Goal: Task Accomplishment & Management: Manage account settings

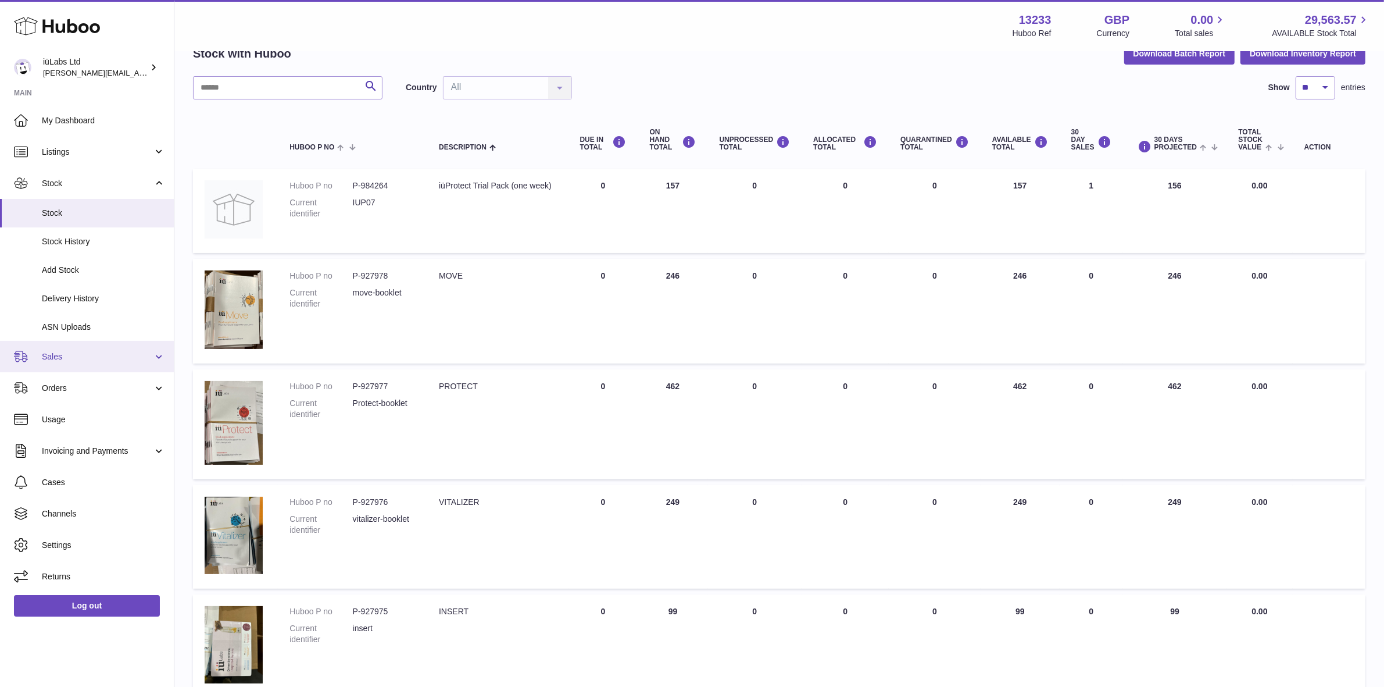
click at [100, 344] on link "Sales" at bounding box center [87, 356] width 174 height 31
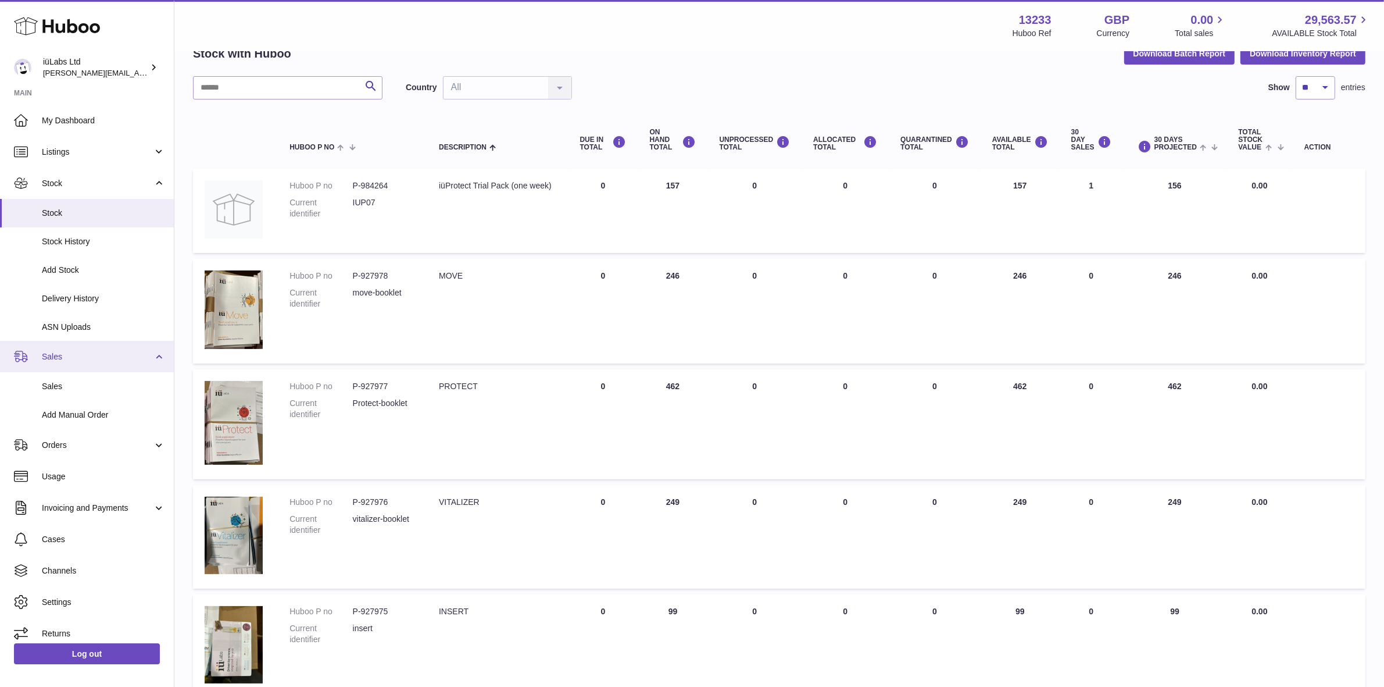
drag, startPoint x: 103, startPoint y: 384, endPoint x: 108, endPoint y: 369, distance: 15.7
click at [103, 385] on span "Sales" at bounding box center [103, 386] width 123 height 11
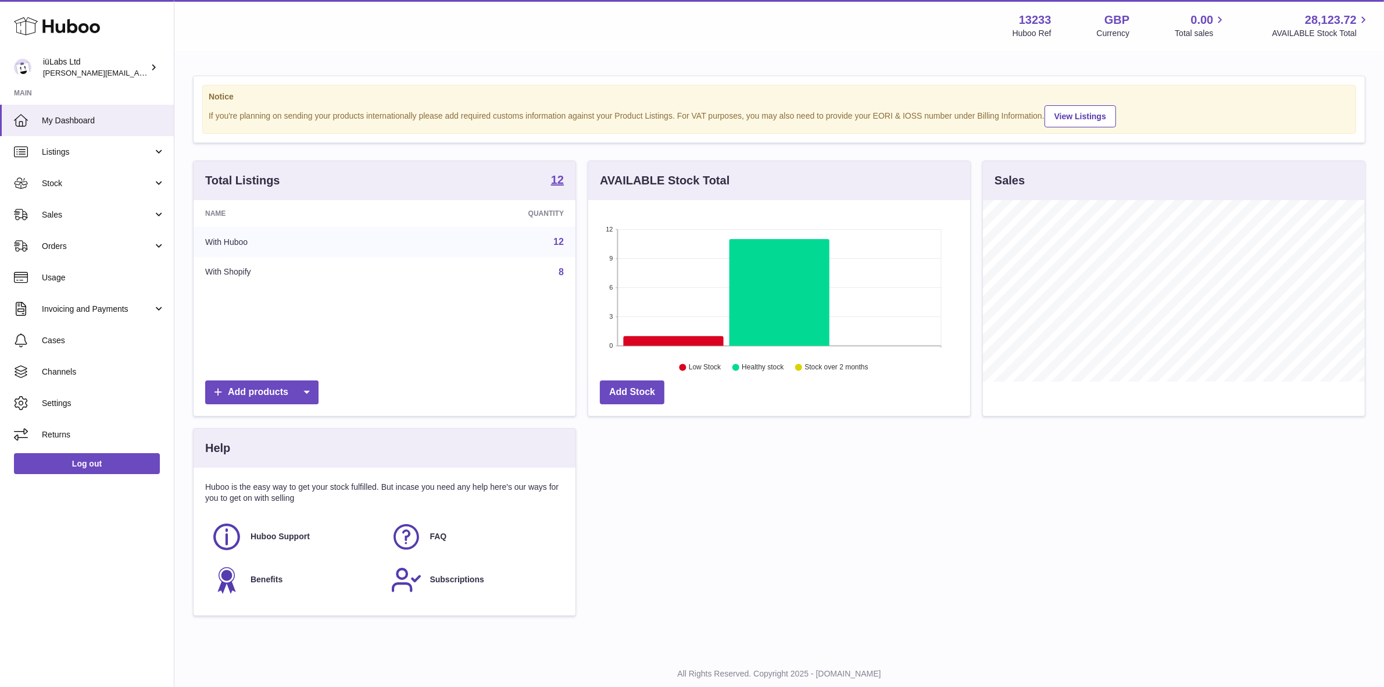
scroll to position [181, 382]
click at [74, 211] on span "Sales" at bounding box center [97, 214] width 111 height 11
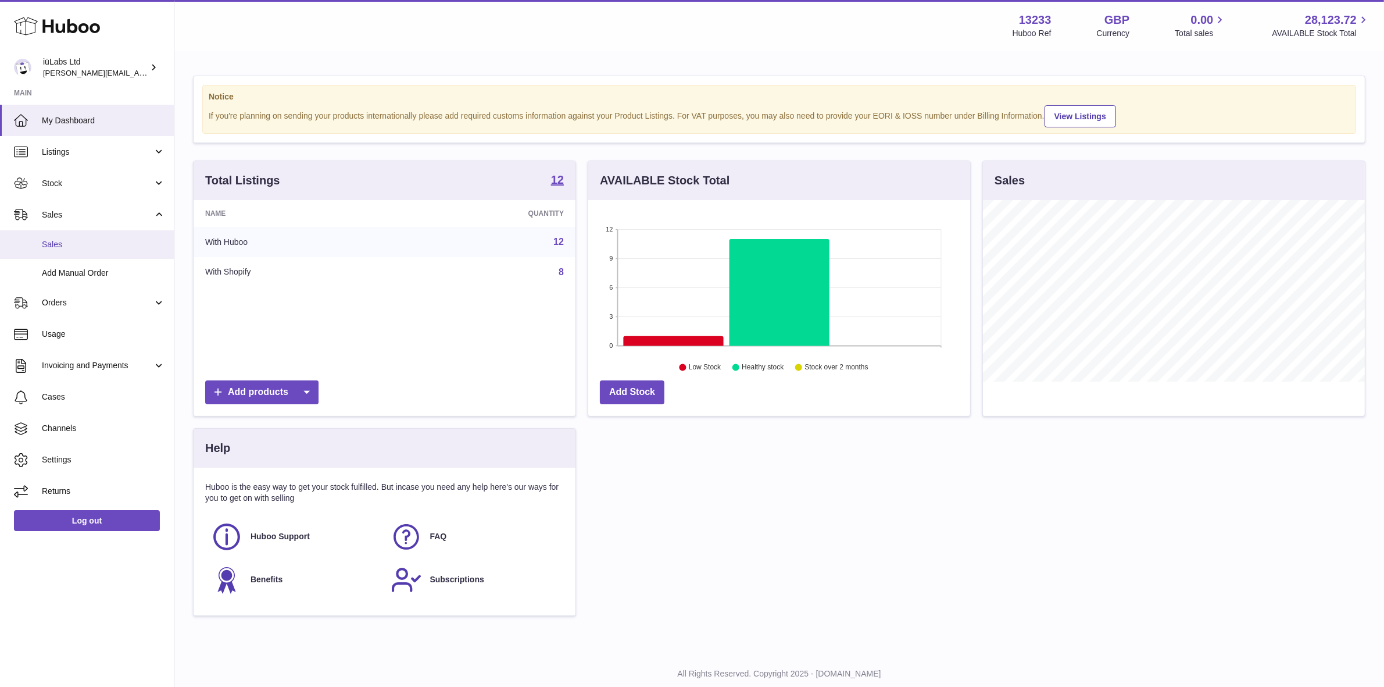
click at [79, 251] on link "Sales" at bounding box center [87, 244] width 174 height 28
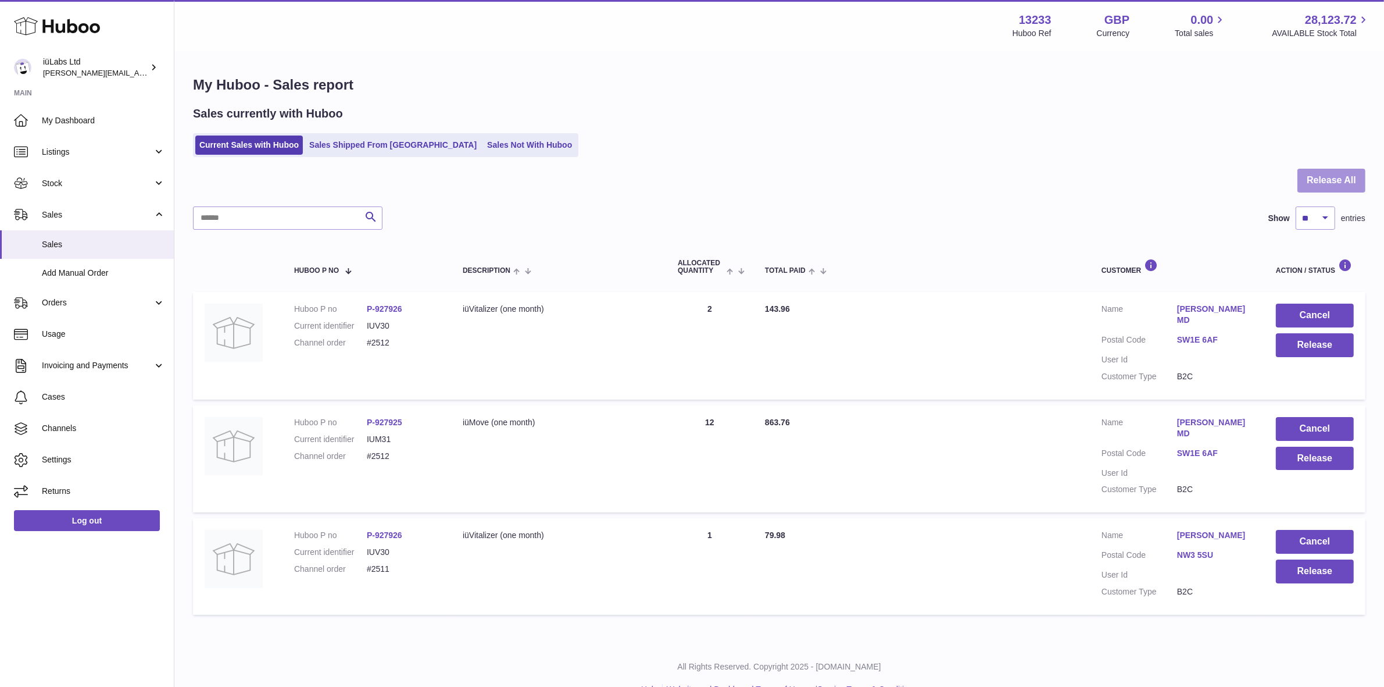
click at [1320, 181] on button "Release All" at bounding box center [1332, 181] width 68 height 24
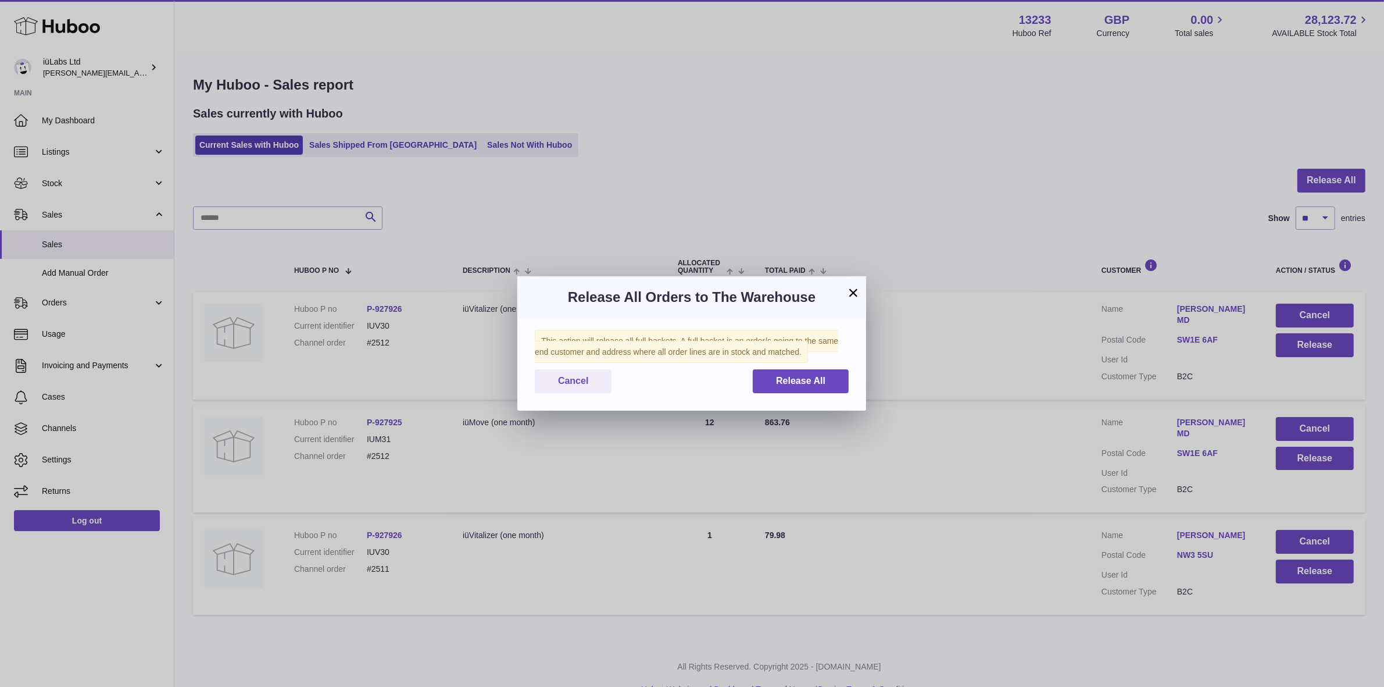
click at [852, 292] on button "×" at bounding box center [853, 292] width 14 height 14
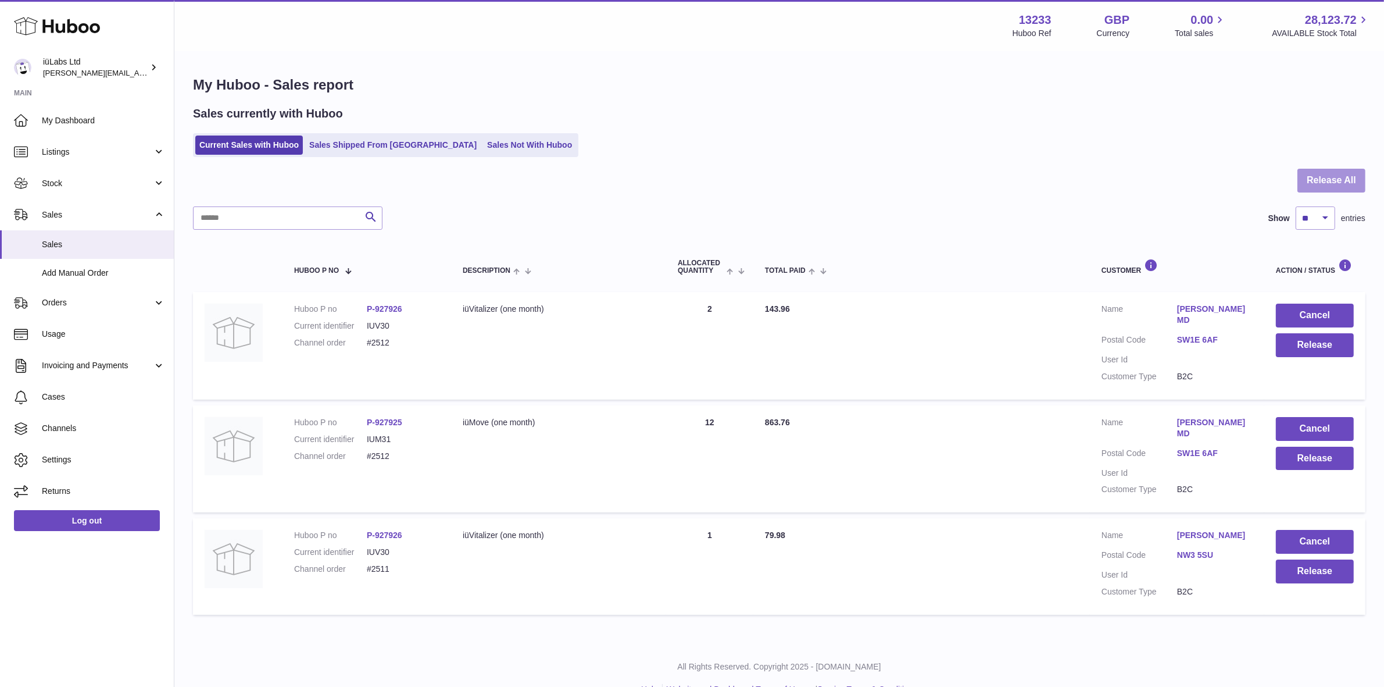
click at [1325, 186] on button "Release All" at bounding box center [1332, 181] width 68 height 24
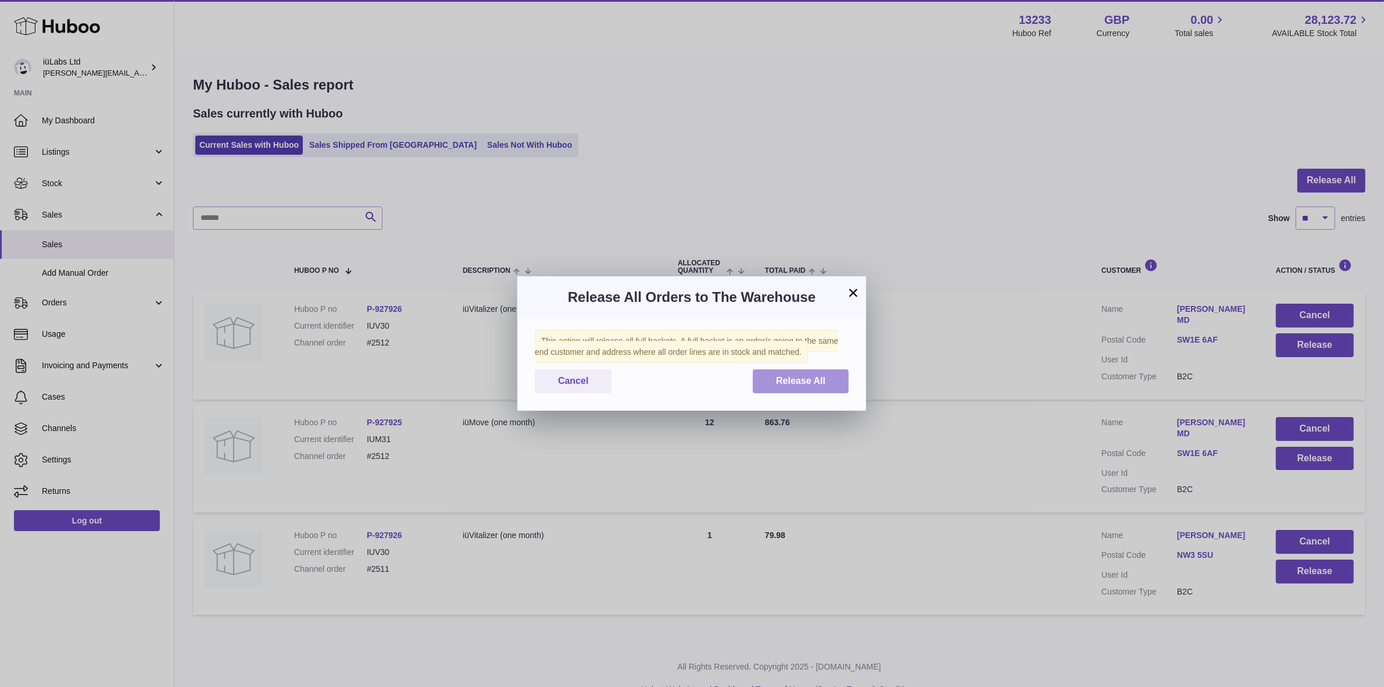
click at [810, 370] on button "Release All" at bounding box center [801, 381] width 96 height 24
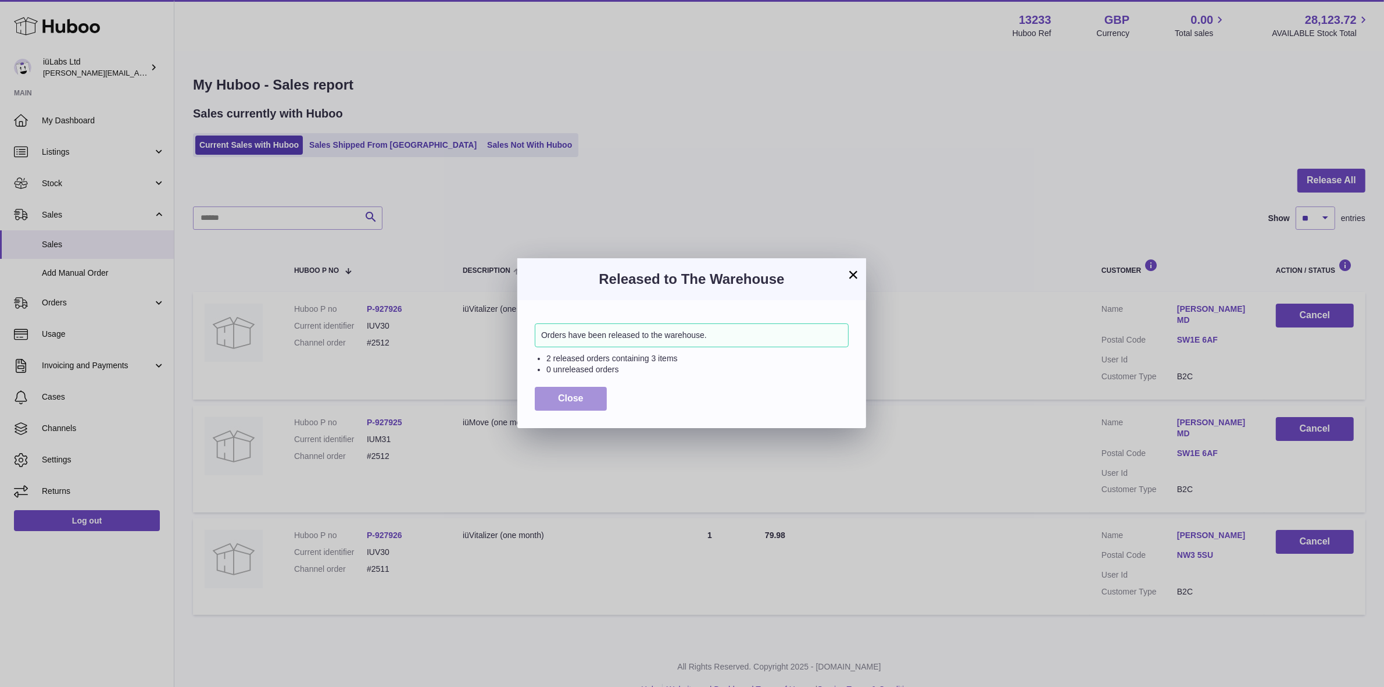
click at [574, 389] on button "Close" at bounding box center [571, 399] width 72 height 24
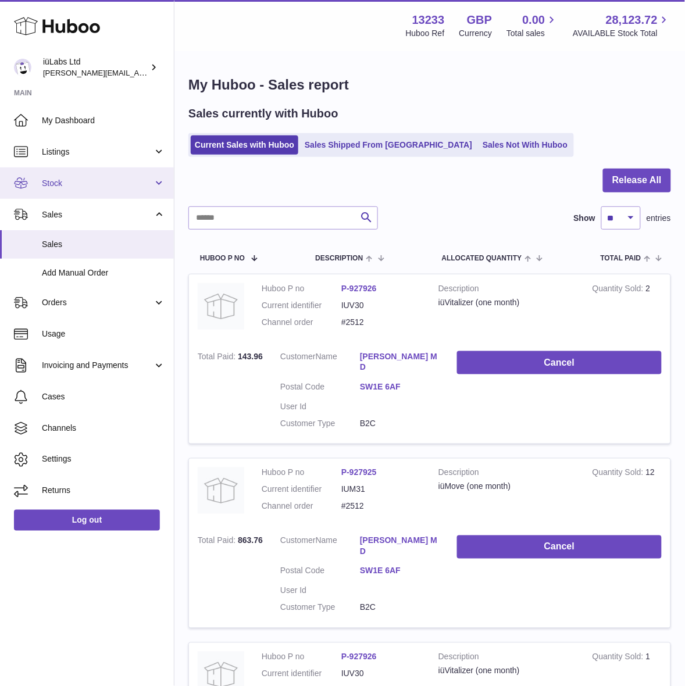
click at [102, 188] on link "Stock" at bounding box center [87, 182] width 174 height 31
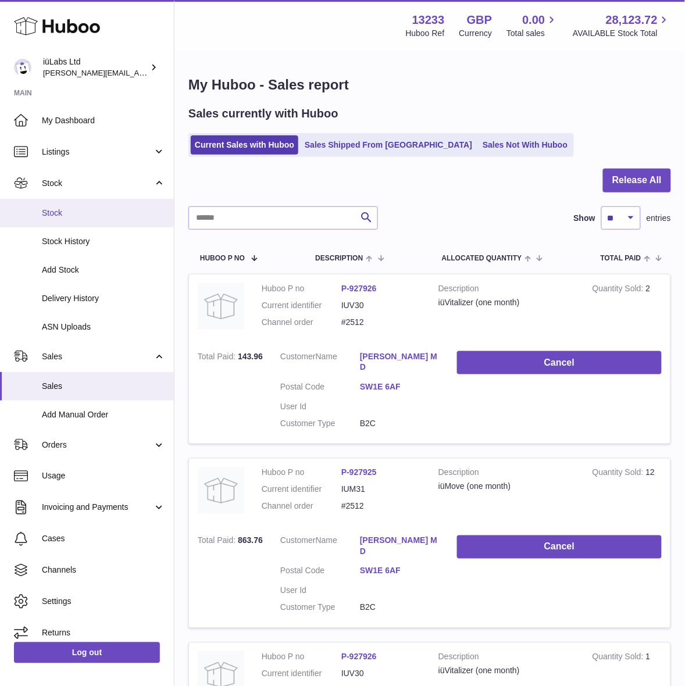
click at [116, 216] on span "Stock" at bounding box center [103, 213] width 123 height 11
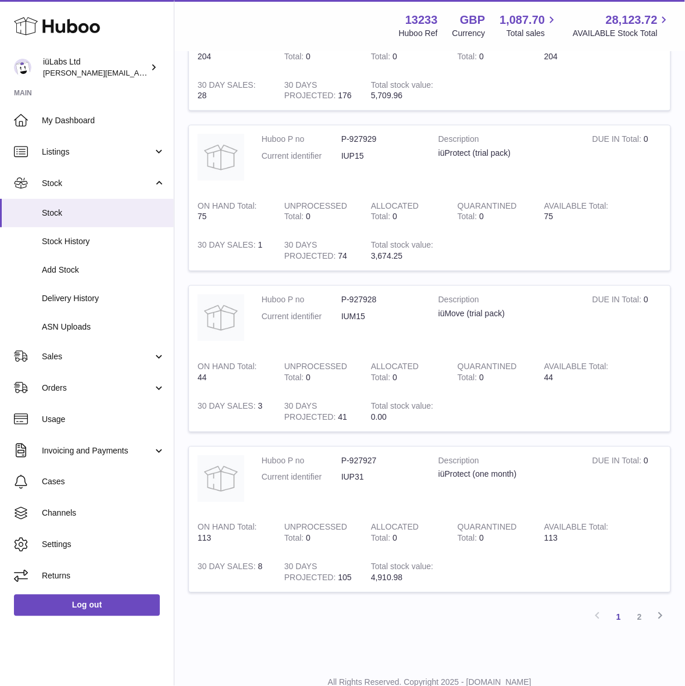
scroll to position [1308, 0]
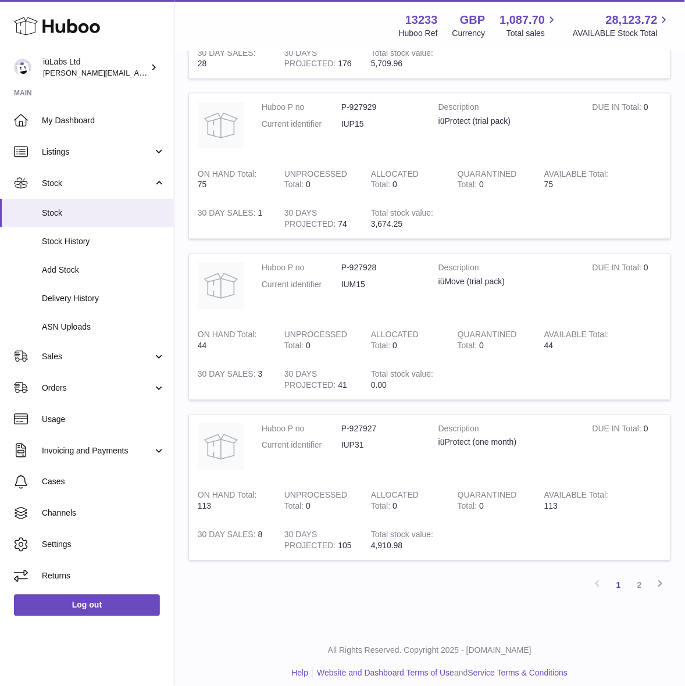
drag, startPoint x: 640, startPoint y: 588, endPoint x: 510, endPoint y: 461, distance: 181.3
click at [641, 588] on link "2" at bounding box center [639, 585] width 21 height 21
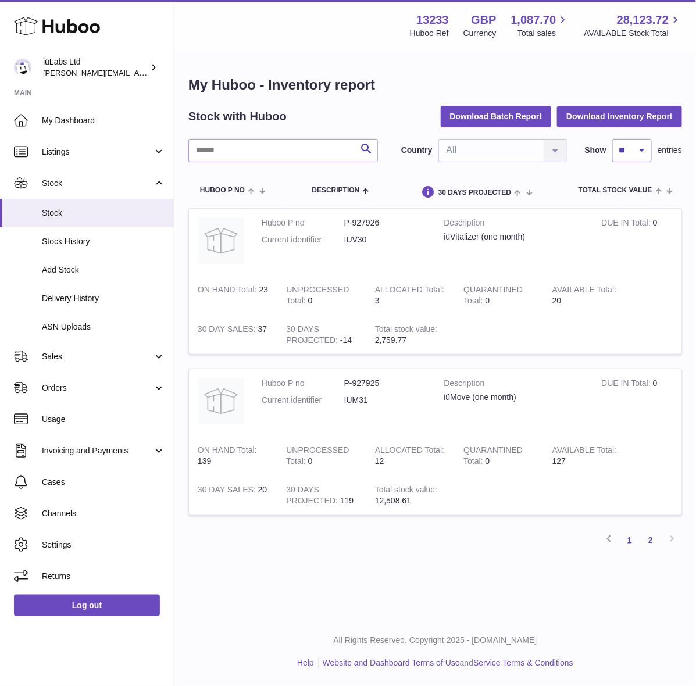
click at [631, 545] on link "1" at bounding box center [629, 540] width 21 height 21
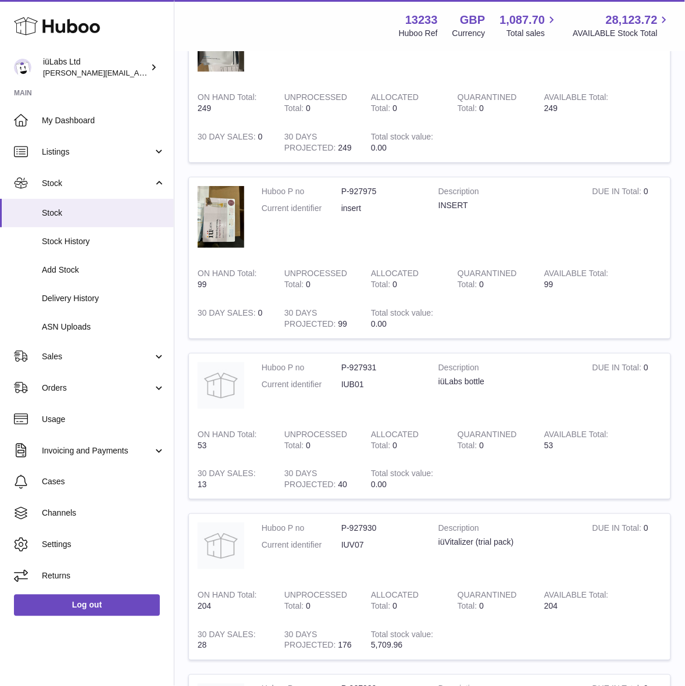
scroll to position [799, 0]
